Goal: Transaction & Acquisition: Purchase product/service

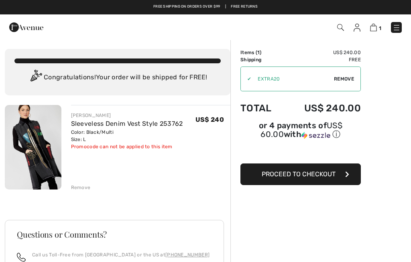
click at [46, 157] on img at bounding box center [33, 147] width 57 height 85
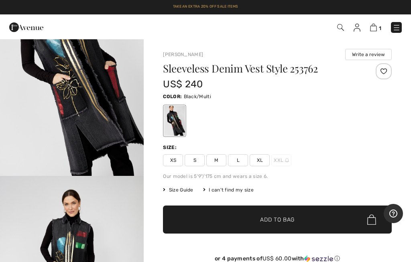
scroll to position [77, 0]
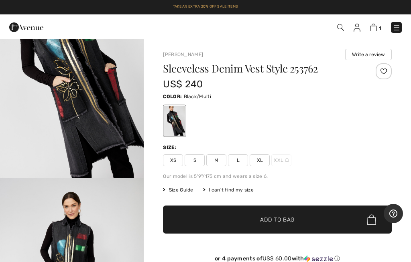
click at [376, 30] on img at bounding box center [373, 28] width 7 height 8
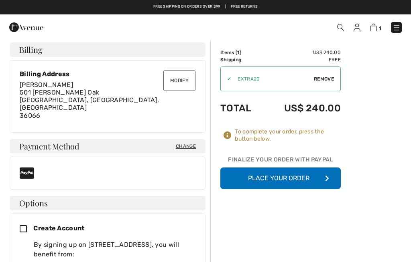
scroll to position [198, 0]
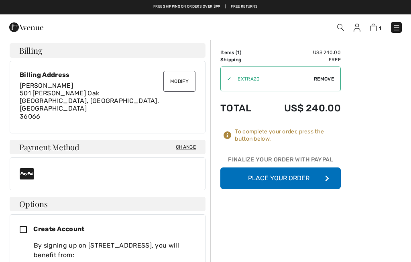
click at [292, 177] on button "Place Your Order" at bounding box center [280, 179] width 120 height 22
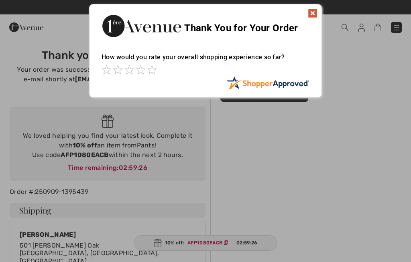
click at [312, 17] on img at bounding box center [313, 13] width 10 height 10
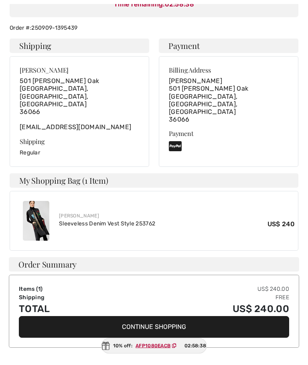
scroll to position [151, 0]
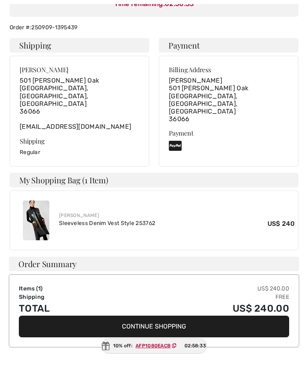
click at [302, 173] on div "My Shopping Bag (1 Item) Joseph Ribkoff Sleeveless Denim Vest Style 253762 US$ …" at bounding box center [154, 211] width 298 height 77
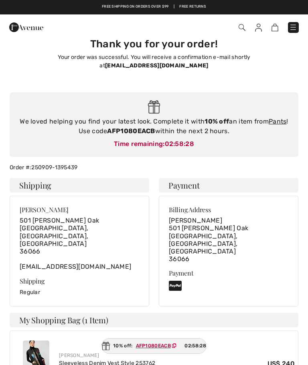
scroll to position [0, 0]
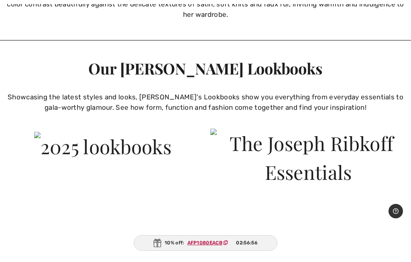
scroll to position [1968, 0]
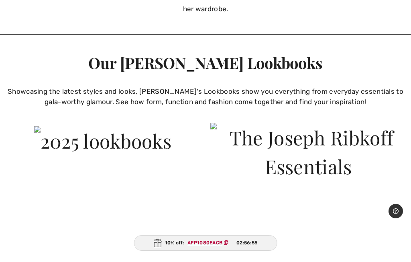
click at [156, 155] on img at bounding box center [102, 140] width 137 height 29
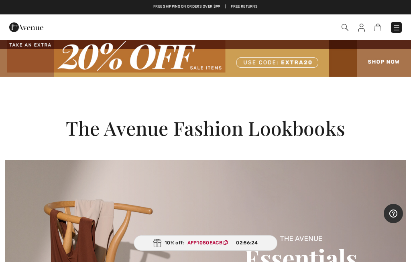
click at [394, 32] on img at bounding box center [396, 28] width 8 height 8
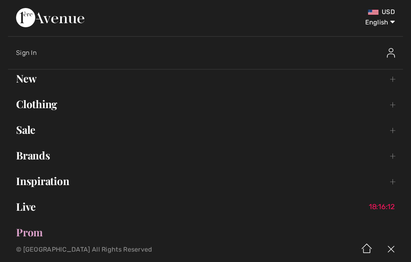
click at [41, 83] on link "New Toggle submenu" at bounding box center [205, 79] width 395 height 18
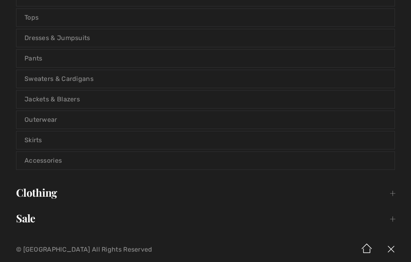
scroll to position [106, 0]
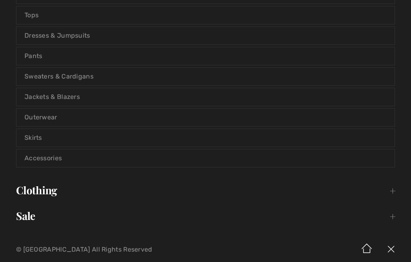
click at [68, 163] on link "Accessories" at bounding box center [205, 159] width 378 height 18
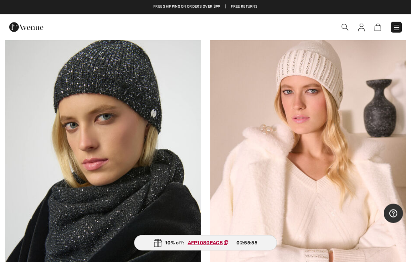
scroll to position [455, 0]
